Goal: Manage account settings

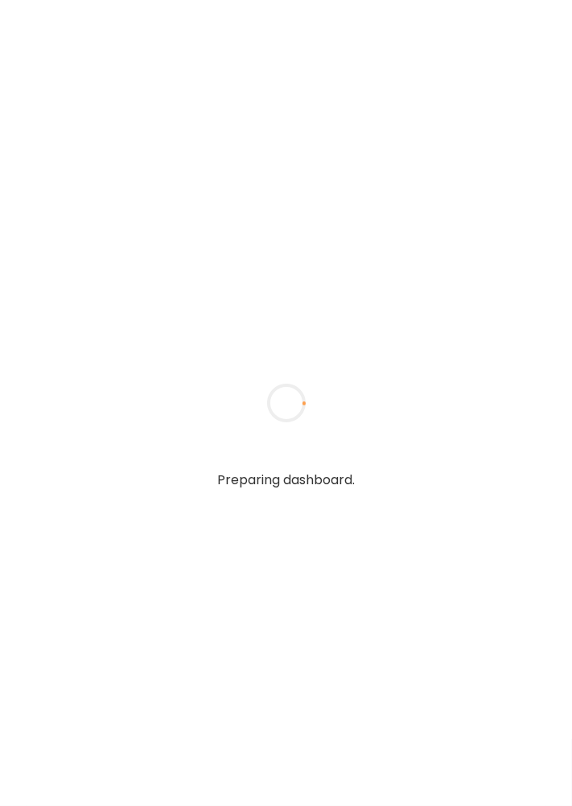
type input "**********"
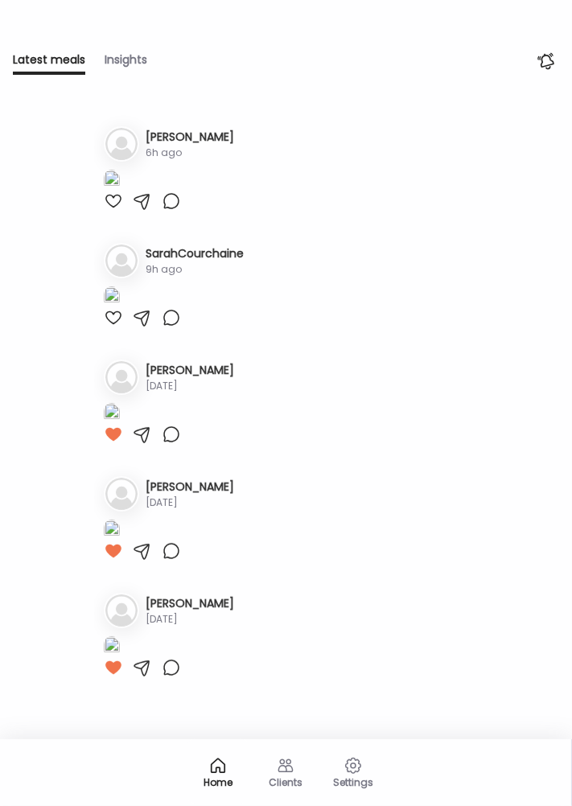
click at [105, 211] on div at bounding box center [113, 200] width 19 height 19
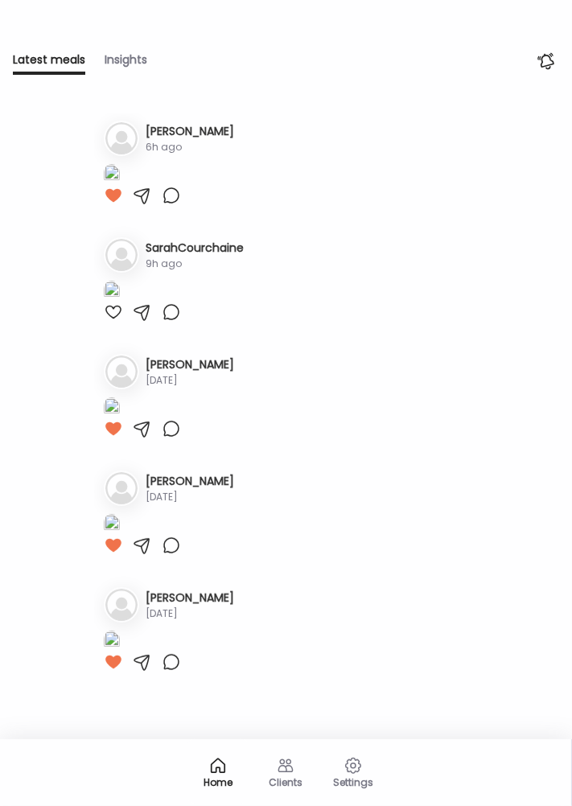
scroll to position [419, 0]
click at [115, 322] on div at bounding box center [113, 311] width 19 height 19
click at [172, 504] on div "[DATE]" at bounding box center [190, 497] width 88 height 14
click at [119, 504] on img at bounding box center [121, 488] width 32 height 32
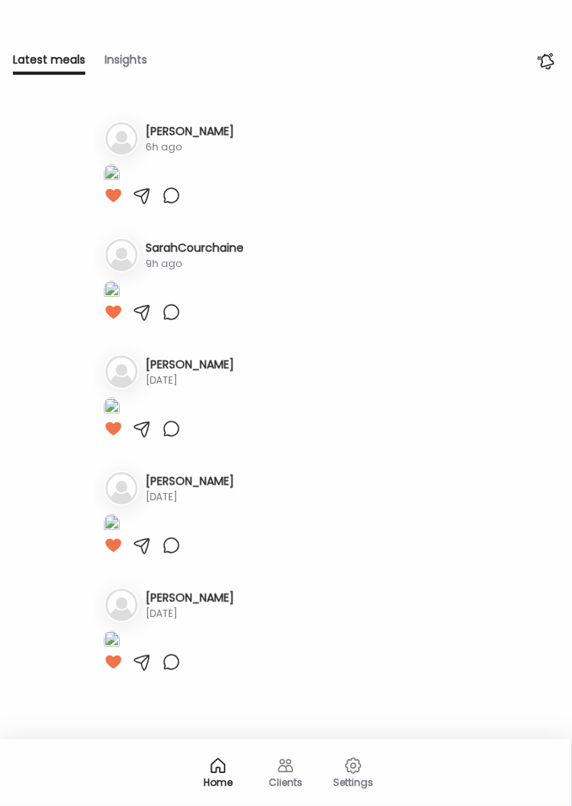
click at [107, 504] on img at bounding box center [121, 488] width 32 height 32
click at [142, 57] on div "Insights" at bounding box center [126, 62] width 43 height 23
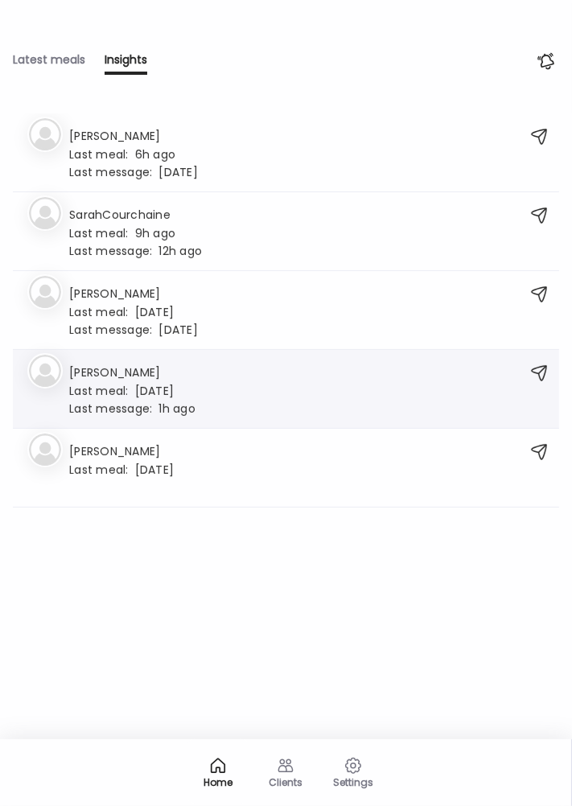
click at [56, 369] on img at bounding box center [45, 371] width 32 height 32
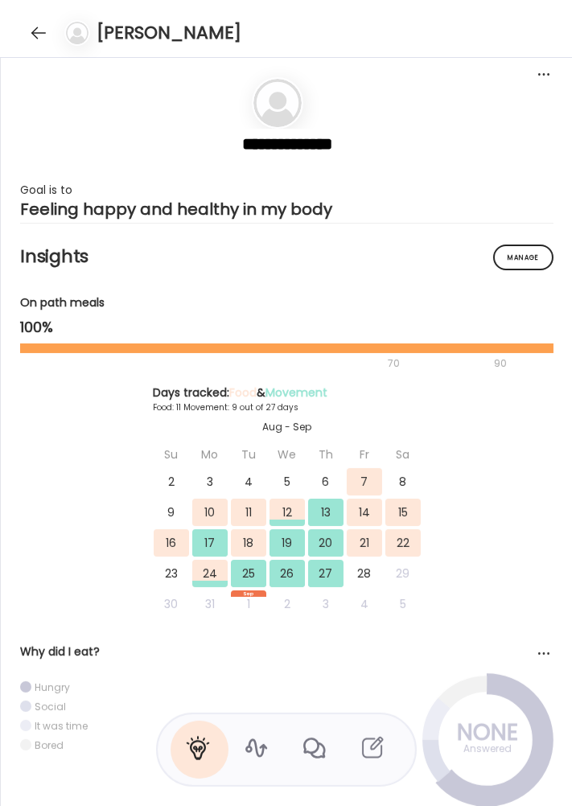
click at [316, 760] on icon at bounding box center [314, 748] width 26 height 26
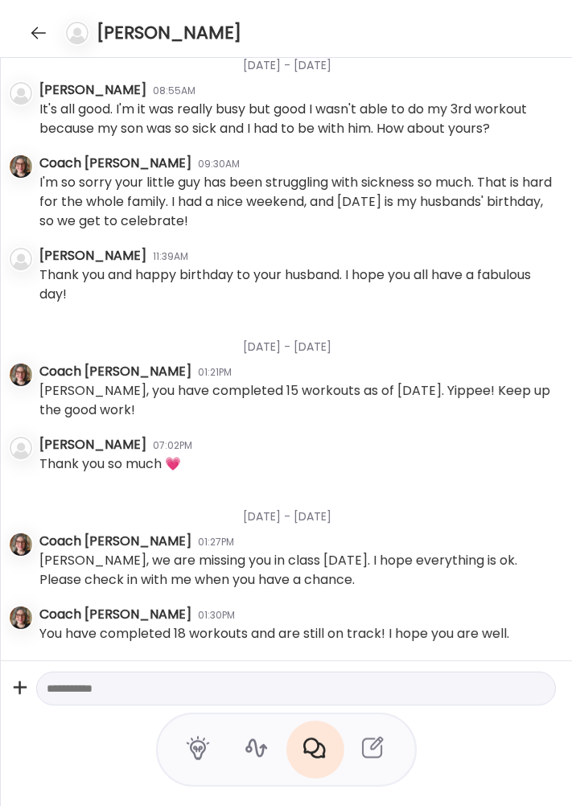
scroll to position [1637, 0]
